Goal: Complete application form

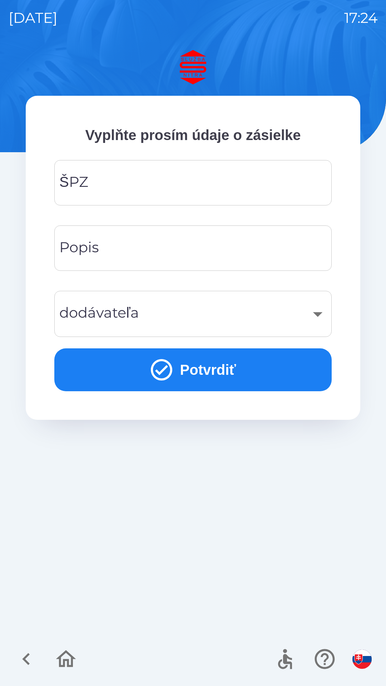
click at [130, 178] on input "ŠPZ" at bounding box center [193, 183] width 260 height 28
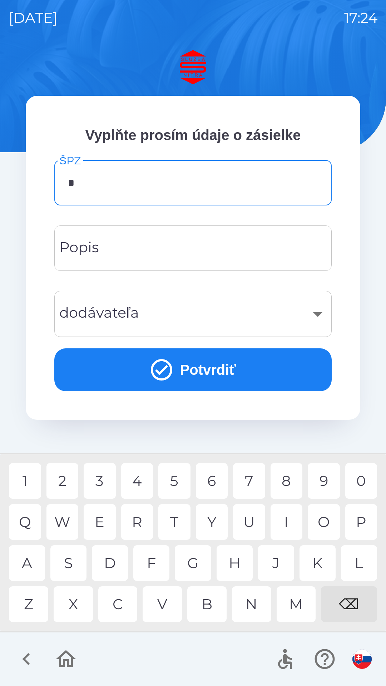
click at [144, 520] on div "R" at bounding box center [137, 522] width 32 height 36
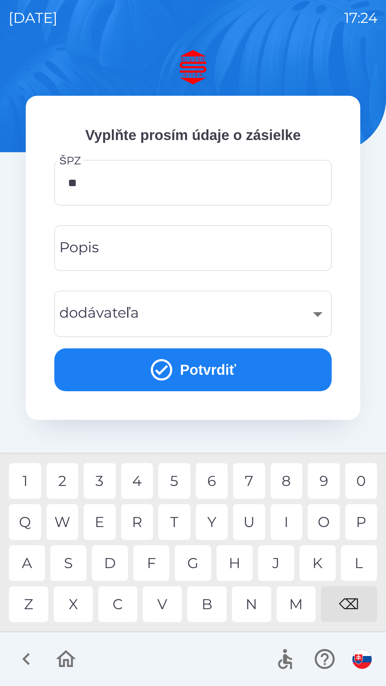
click at [35, 561] on div "A" at bounding box center [27, 563] width 36 height 36
click at [103, 481] on div "3" at bounding box center [100, 481] width 32 height 36
click at [209, 601] on div "B" at bounding box center [206, 604] width 39 height 36
type input "*******"
click at [127, 245] on input "Popis" at bounding box center [193, 248] width 260 height 28
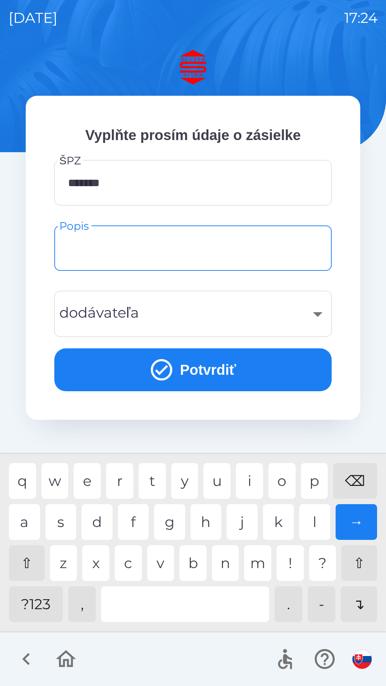
click at [78, 251] on input "Popis" at bounding box center [193, 248] width 260 height 28
click at [86, 245] on input "Popis" at bounding box center [193, 248] width 260 height 28
click at [80, 251] on input "Popis" at bounding box center [193, 248] width 260 height 28
click at [78, 256] on input "Popis" at bounding box center [193, 248] width 260 height 28
click at [78, 251] on input "Popis" at bounding box center [193, 248] width 260 height 28
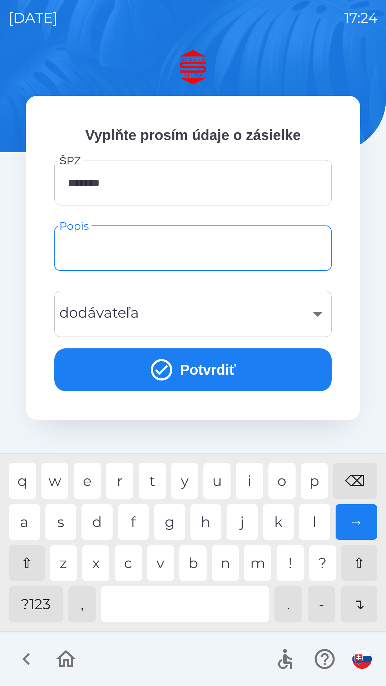
click at [78, 256] on input "Popis" at bounding box center [193, 248] width 260 height 28
click at [309, 241] on input "Popis" at bounding box center [193, 248] width 260 height 28
click at [298, 247] on input "Popis" at bounding box center [193, 248] width 260 height 28
click at [295, 249] on input "Popis" at bounding box center [193, 248] width 260 height 28
click at [106, 255] on input "Popis" at bounding box center [193, 248] width 260 height 28
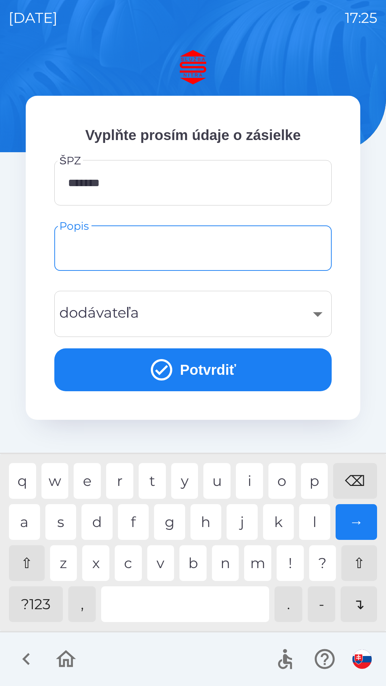
click at [107, 261] on input "Popis" at bounding box center [193, 248] width 260 height 28
click at [72, 249] on input "Popis" at bounding box center [193, 248] width 260 height 28
click at [69, 245] on input "Popis" at bounding box center [193, 248] width 260 height 28
click at [70, 243] on input "Popis" at bounding box center [193, 248] width 260 height 28
click at [70, 247] on input "Popis" at bounding box center [193, 248] width 260 height 28
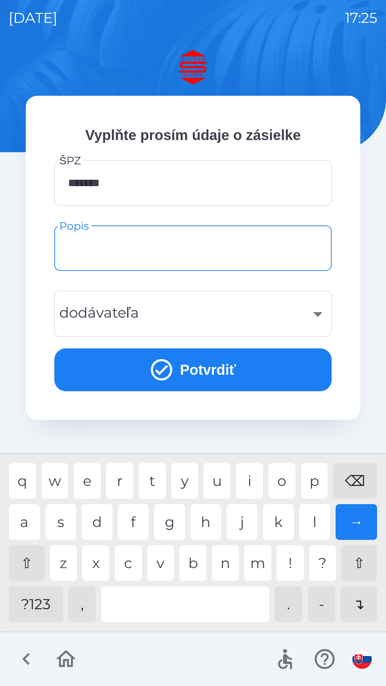
click at [71, 245] on input "Popis" at bounding box center [193, 248] width 260 height 28
click at [107, 246] on input "Popis" at bounding box center [193, 248] width 260 height 28
click at [154, 377] on icon "submit" at bounding box center [161, 369] width 21 height 21
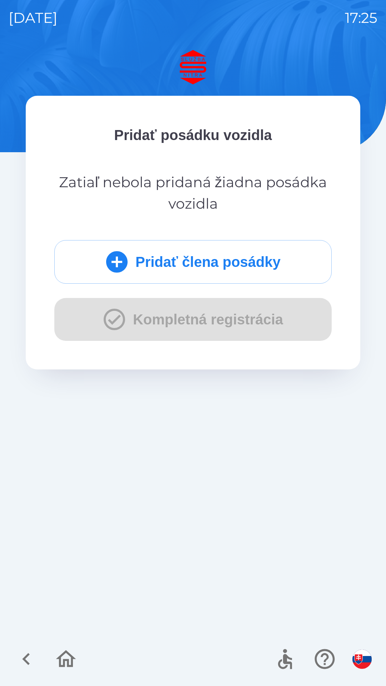
click at [154, 276] on button "Pridať člena posádky" at bounding box center [192, 262] width 277 height 44
